Goal: Use online tool/utility: Utilize a website feature to perform a specific function

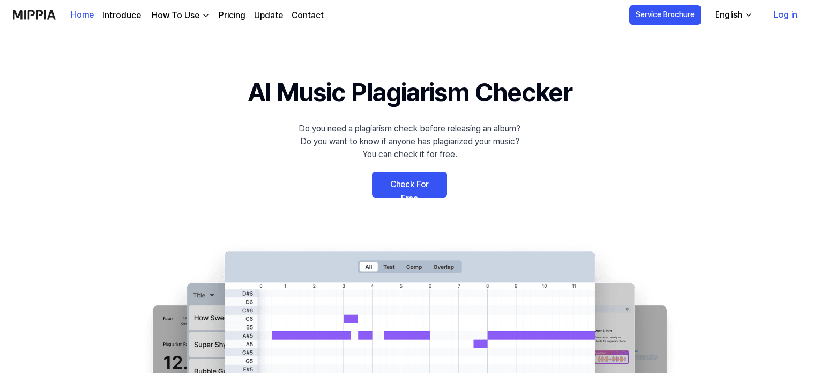
click at [390, 186] on link "Check For Free" at bounding box center [409, 185] width 75 height 26
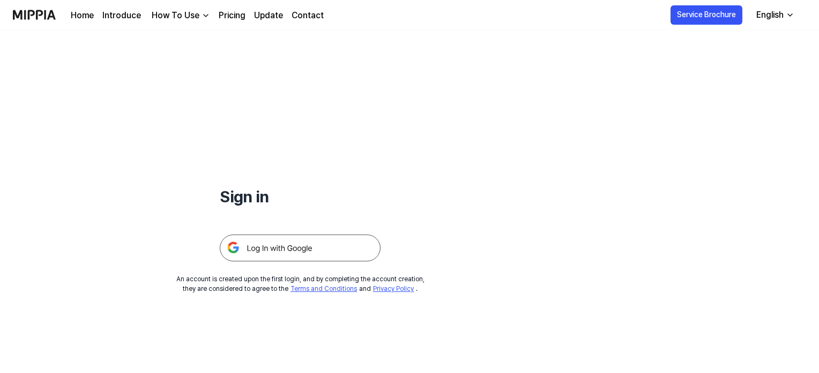
click at [311, 247] on img at bounding box center [300, 247] width 161 height 27
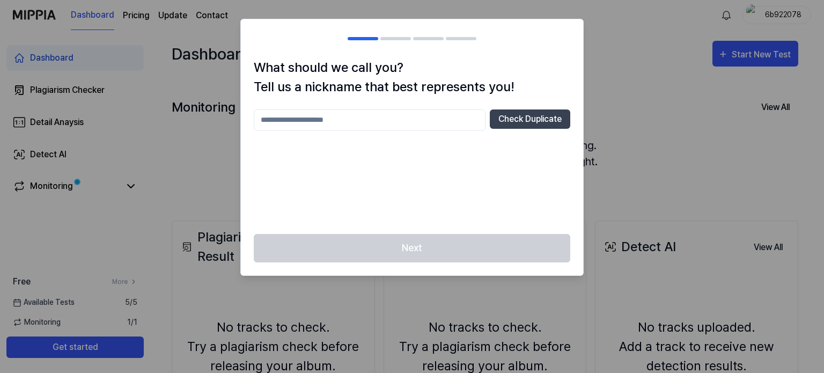
click at [443, 115] on input "text" at bounding box center [370, 119] width 232 height 21
type input "*********"
click at [549, 110] on button "Check Duplicate" at bounding box center [530, 118] width 80 height 19
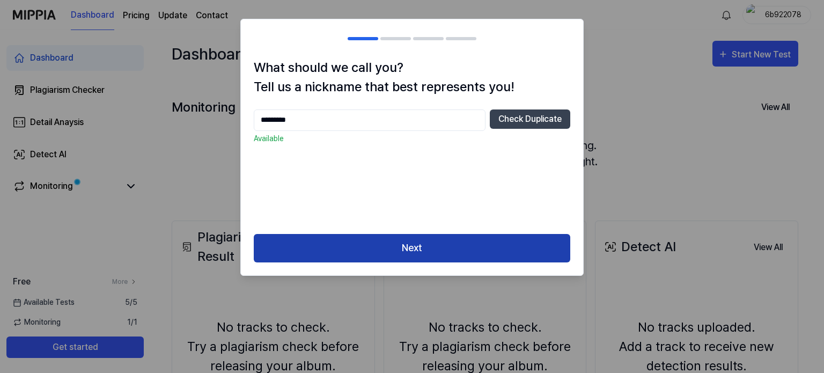
click at [471, 242] on button "Next" at bounding box center [412, 248] width 316 height 28
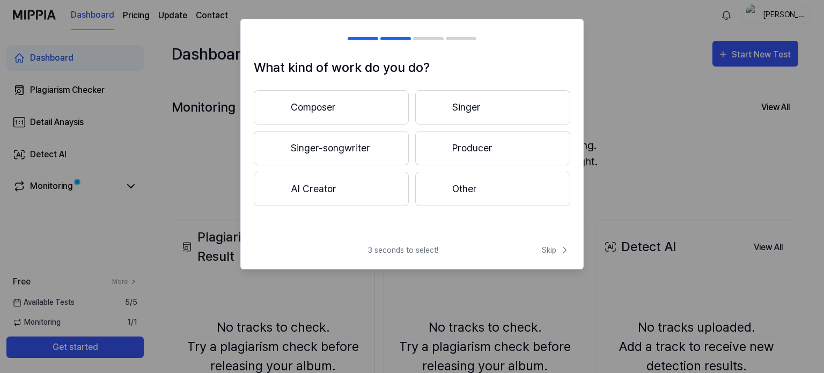
click at [340, 146] on button "Singer-songwriter" at bounding box center [331, 148] width 155 height 34
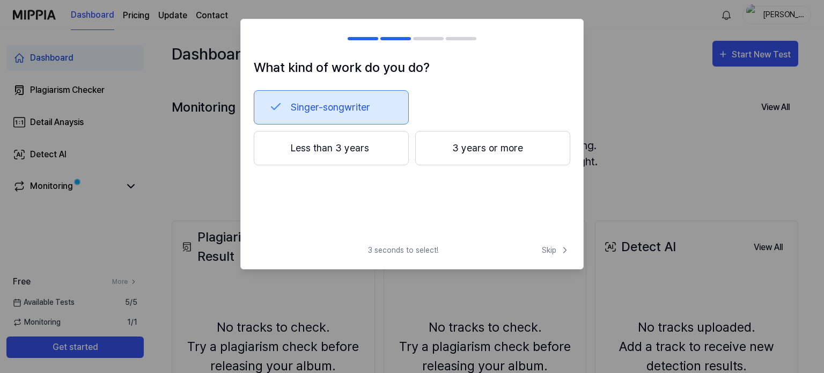
click at [368, 145] on button "Less than 3 years" at bounding box center [331, 148] width 155 height 34
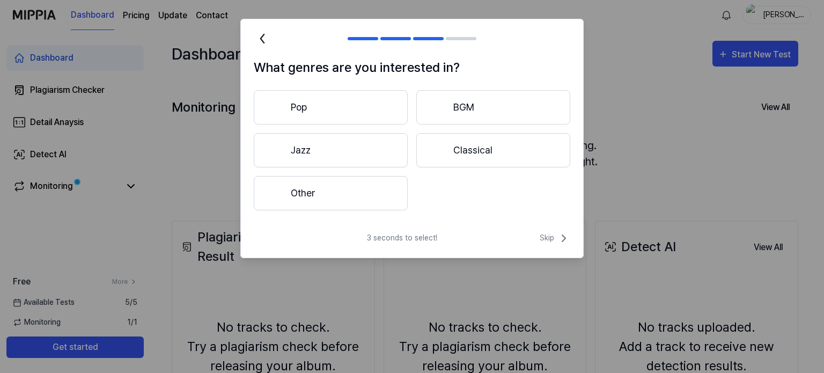
click at [367, 190] on button "Other" at bounding box center [331, 193] width 154 height 34
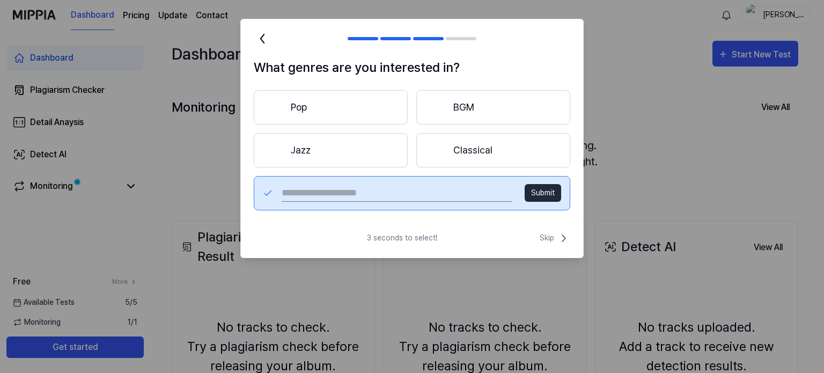
click at [320, 103] on button "Pop" at bounding box center [331, 107] width 154 height 34
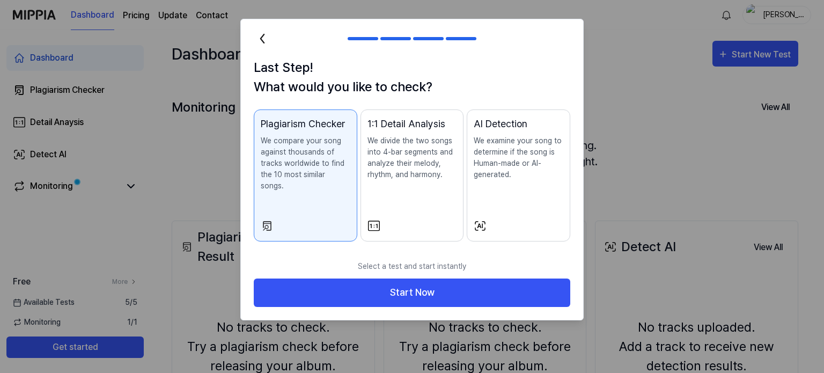
click at [510, 205] on button "AI Detection We examine your song to determine if the song is Human-made or AI-…" at bounding box center [518, 175] width 103 height 132
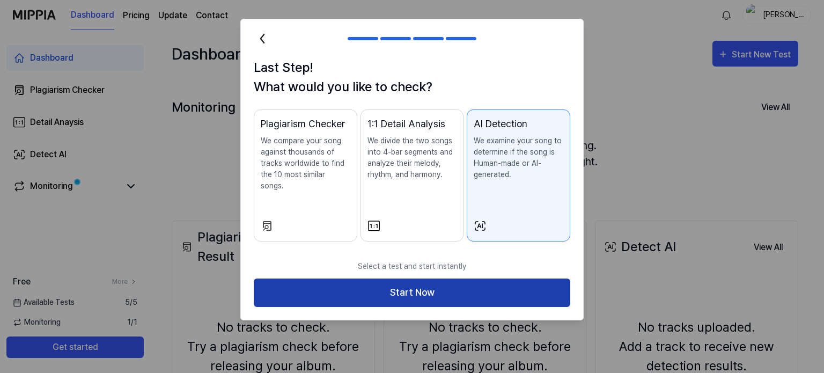
click at [461, 278] on button "Start Now" at bounding box center [412, 292] width 316 height 28
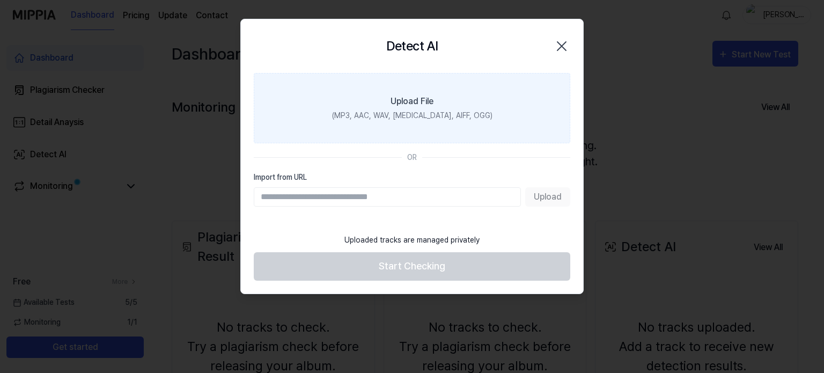
click at [418, 102] on div "Upload File" at bounding box center [411, 101] width 43 height 13
click at [0, 0] on input "Upload File (MP3, AAC, WAV, FLAC, AIFF, OGG)" at bounding box center [0, 0] width 0 height 0
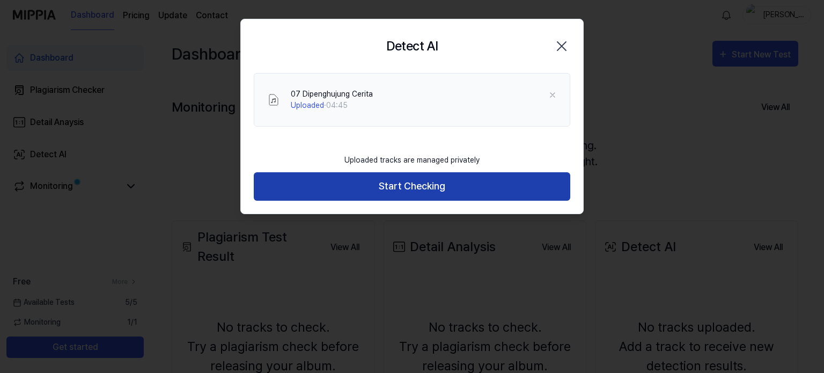
click at [502, 181] on button "Start Checking" at bounding box center [412, 186] width 316 height 28
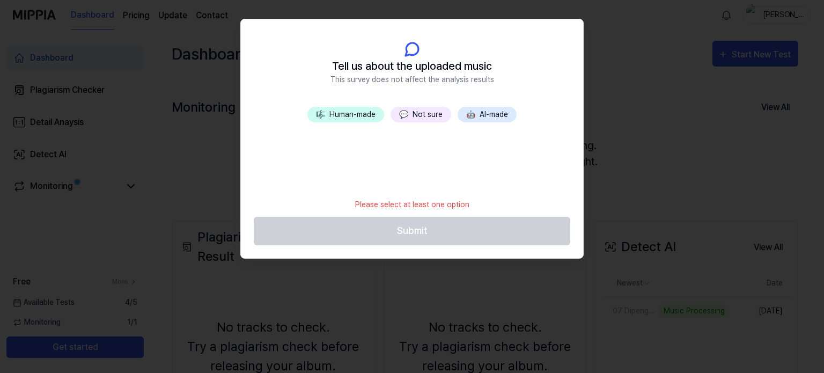
click at [431, 114] on button "💬 Not sure" at bounding box center [420, 115] width 61 height 16
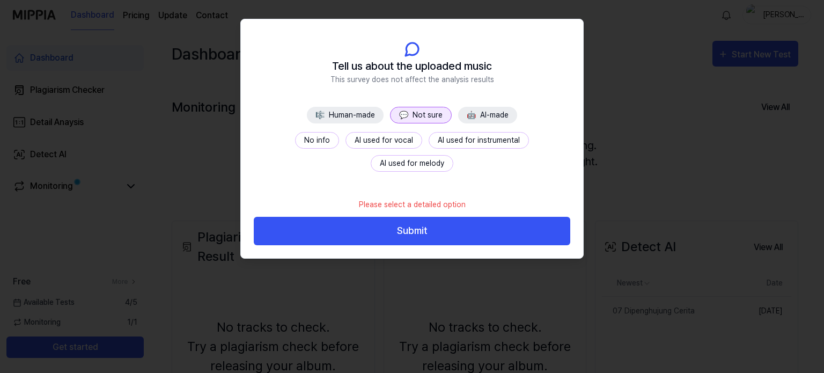
click at [348, 113] on button "🎼 Human-made" at bounding box center [345, 115] width 77 height 17
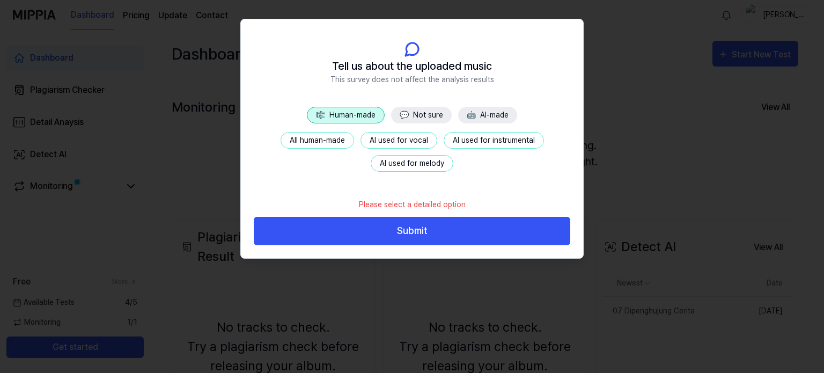
click at [332, 141] on button "All human-made" at bounding box center [316, 140] width 73 height 17
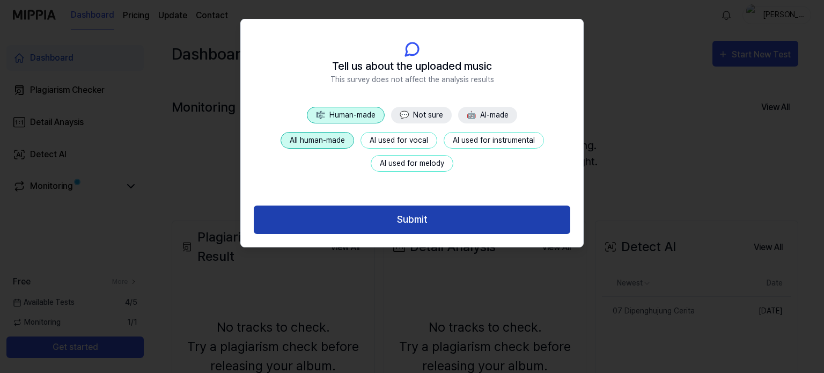
click at [404, 218] on button "Submit" at bounding box center [412, 219] width 316 height 28
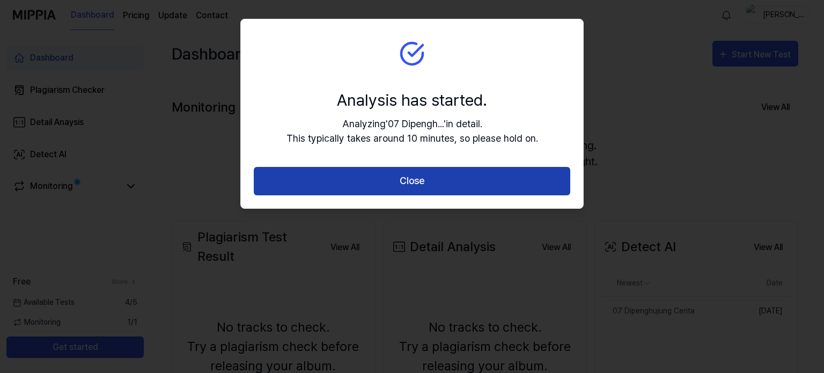
click at [364, 173] on button "Close" at bounding box center [412, 181] width 316 height 28
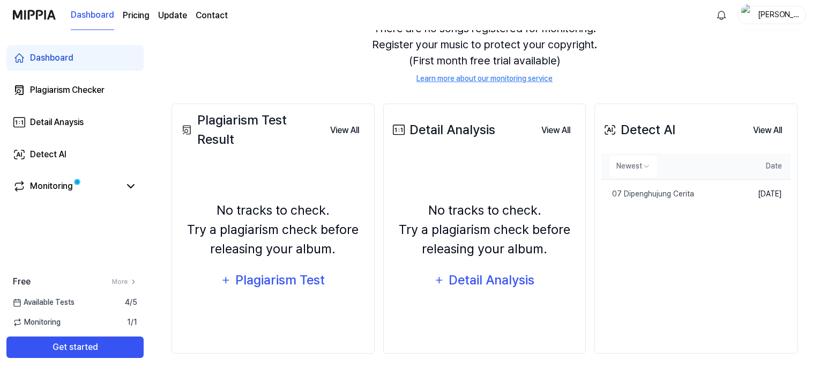
scroll to position [118, 0]
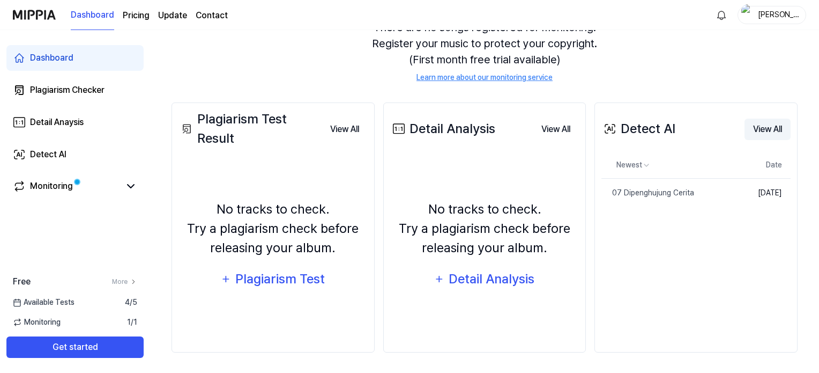
click at [771, 124] on button "View All" at bounding box center [768, 129] width 46 height 21
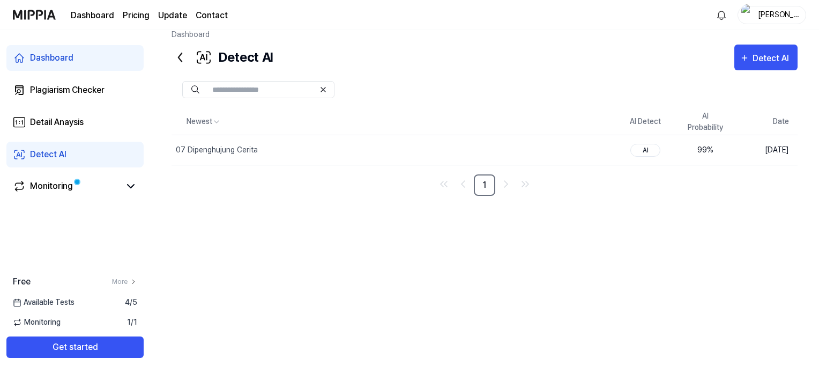
scroll to position [13, 0]
click at [237, 147] on div "07 Dipenghujung Cerita" at bounding box center [217, 150] width 82 height 11
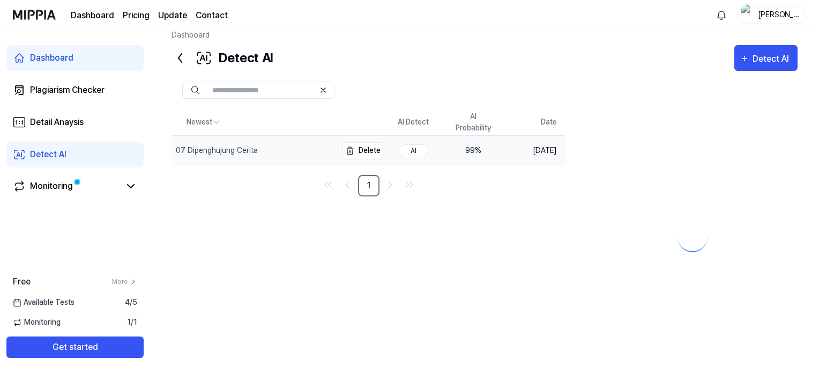
scroll to position [77, 0]
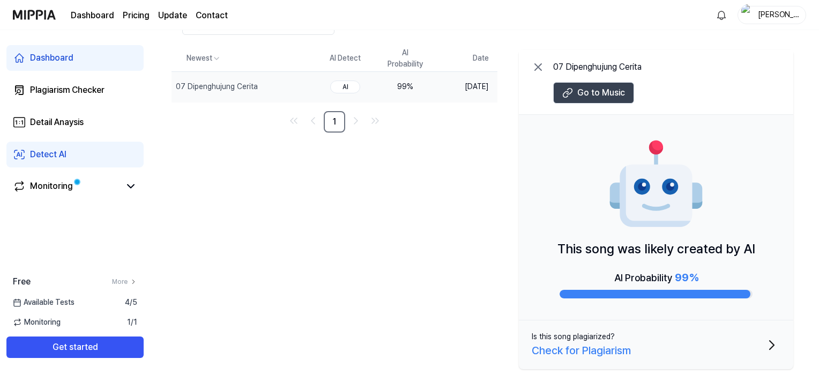
click at [570, 88] on icon at bounding box center [569, 91] width 5 height 6
click at [344, 87] on div "AI" at bounding box center [345, 86] width 30 height 13
click at [583, 349] on div "Check for Plagiarism" at bounding box center [581, 350] width 99 height 16
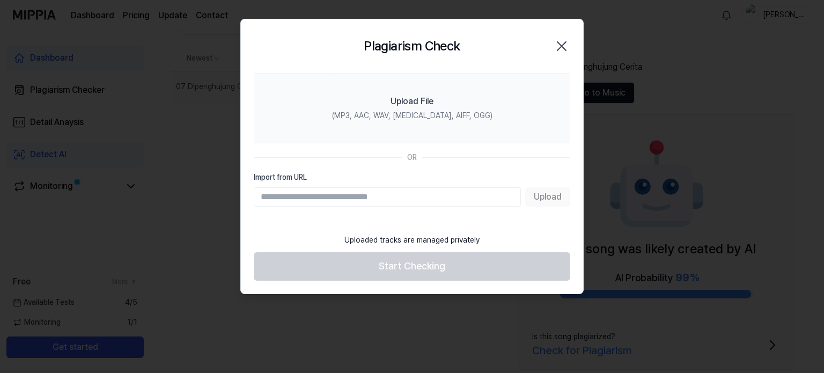
click at [562, 47] on icon "button" at bounding box center [561, 46] width 9 height 9
